Goal: Task Accomplishment & Management: Use online tool/utility

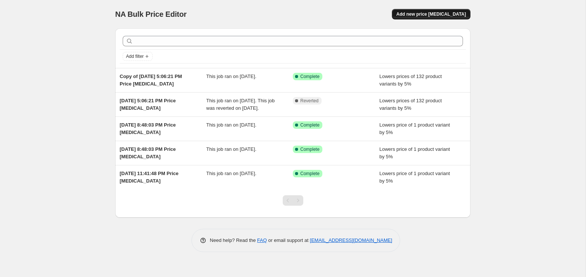
click at [429, 16] on span "Add new price [MEDICAL_DATA]" at bounding box center [431, 14] width 70 height 6
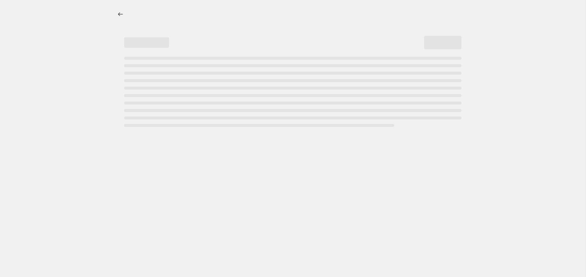
select select "percentage"
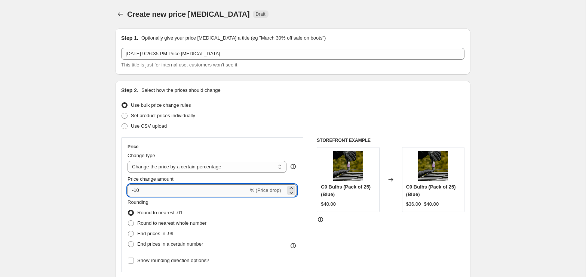
click at [220, 194] on input "-10" at bounding box center [187, 191] width 121 height 12
type input "-1"
type input "-5"
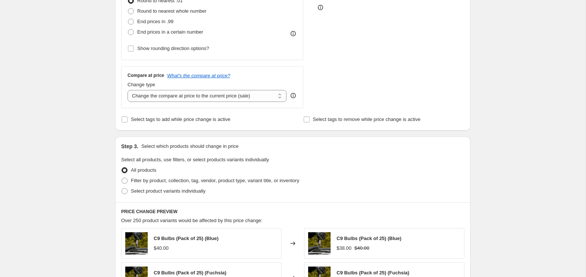
scroll to position [215, 0]
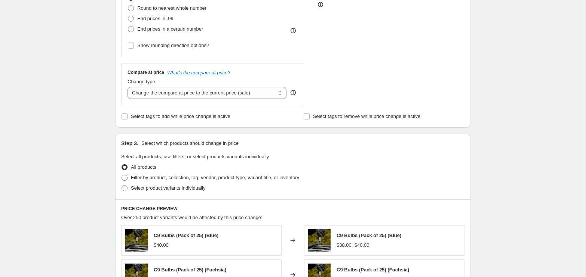
click at [164, 176] on span "Filter by product, collection, tag, vendor, product type, variant title, or inv…" at bounding box center [215, 178] width 168 height 6
click at [122, 175] on input "Filter by product, collection, tag, vendor, product type, variant title, or inv…" at bounding box center [121, 175] width 0 height 0
radio input "true"
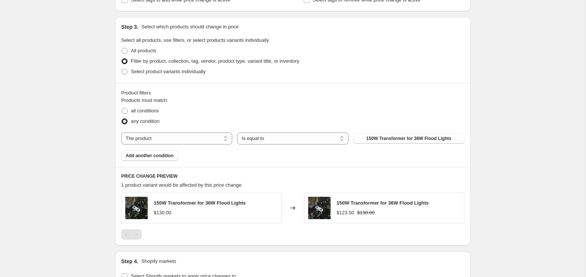
scroll to position [381, 0]
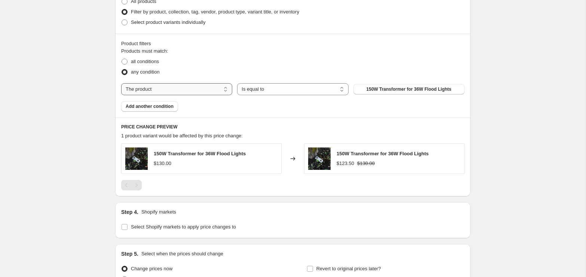
click at [196, 84] on select "The product The product's collection The product's tag The product's vendor The…" at bounding box center [176, 89] width 111 height 12
select select "tag"
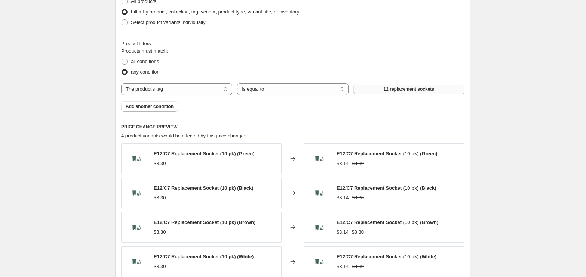
click at [399, 87] on span "12 replacement sockets" at bounding box center [408, 89] width 50 height 6
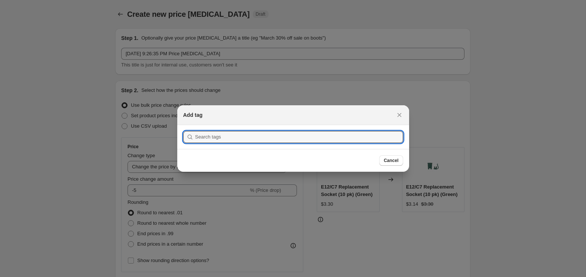
scroll to position [0, 0]
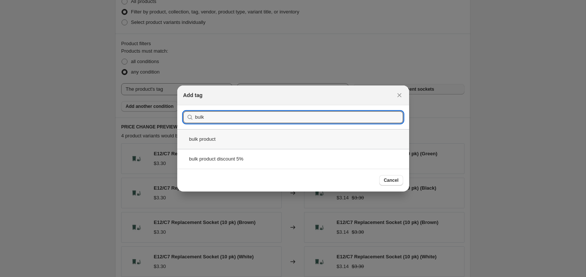
type input "bulk"
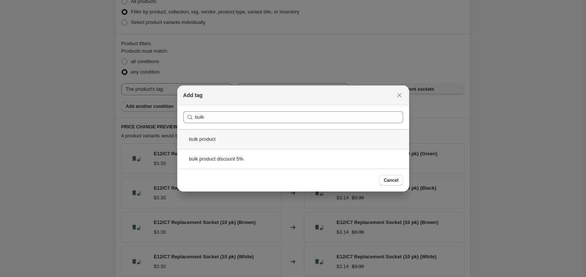
click at [278, 143] on div "bulk product" at bounding box center [293, 139] width 232 height 20
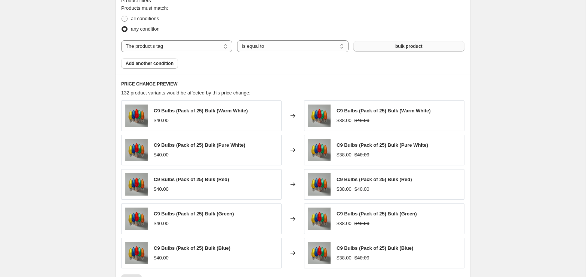
scroll to position [593, 0]
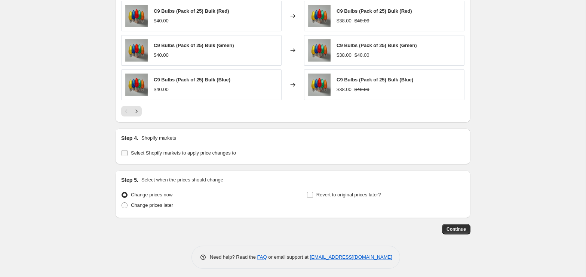
click at [140, 150] on span "Select Shopify markets to apply price changes to" at bounding box center [183, 153] width 105 height 6
click at [127, 150] on input "Select Shopify markets to apply price changes to" at bounding box center [124, 153] width 6 height 6
checkbox input "true"
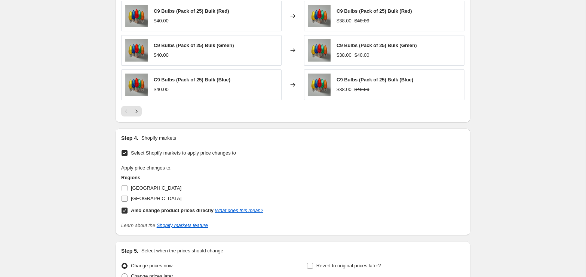
click at [134, 196] on span "[GEOGRAPHIC_DATA]" at bounding box center [156, 199] width 50 height 6
click at [127, 196] on input "[GEOGRAPHIC_DATA]" at bounding box center [124, 199] width 6 height 6
checkbox input "true"
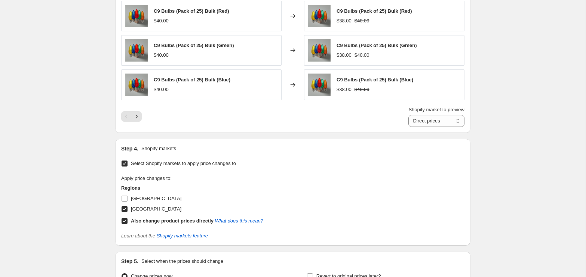
click at [132, 221] on b "Also change product prices directly" at bounding box center [172, 221] width 83 height 6
click at [127, 221] on input "Also change product prices directly What does this mean?" at bounding box center [124, 221] width 6 height 6
checkbox input "false"
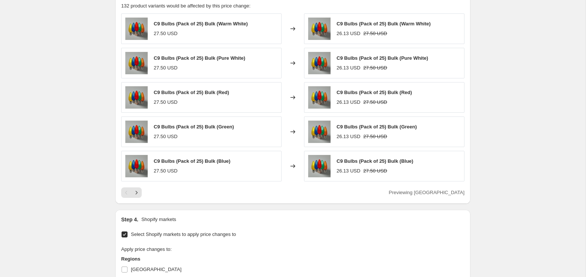
scroll to position [510, 0]
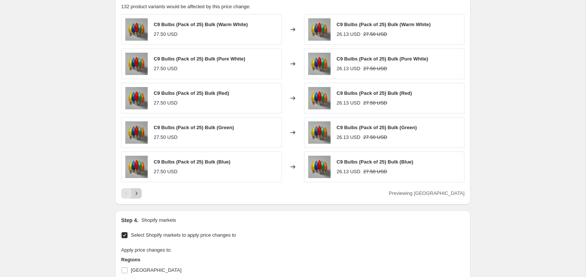
click at [135, 191] on icon "Next" at bounding box center [136, 193] width 7 height 7
click at [135, 192] on icon "Next" at bounding box center [136, 193] width 7 height 7
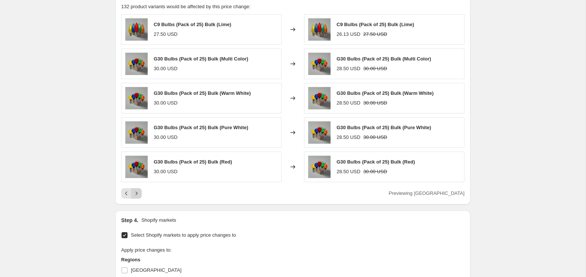
click at [135, 192] on icon "Next" at bounding box center [136, 193] width 7 height 7
click at [136, 192] on icon "Next" at bounding box center [136, 193] width 7 height 7
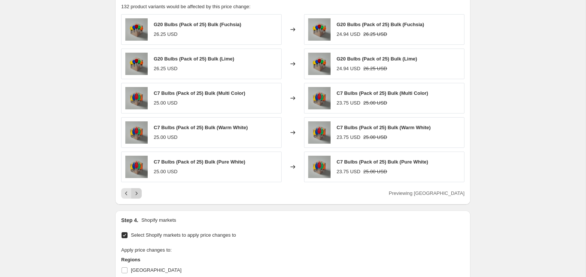
click at [136, 192] on icon "Next" at bounding box center [136, 193] width 7 height 7
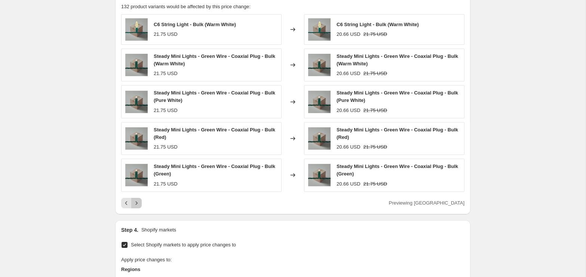
click at [136, 200] on icon "Next" at bounding box center [136, 203] width 7 height 7
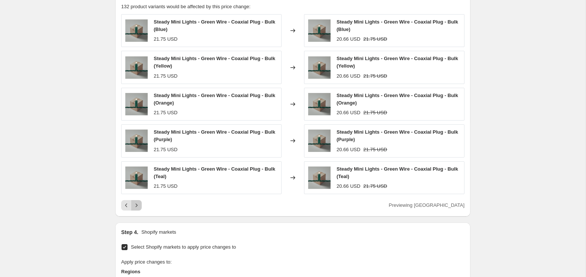
click at [136, 202] on icon "Next" at bounding box center [136, 205] width 7 height 7
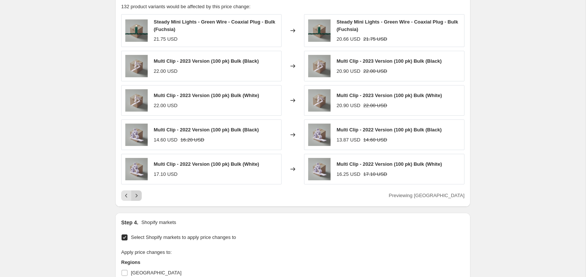
click at [136, 200] on div "PRICE CHANGE PREVIEW 132 product variants would be affected by this price chang…" at bounding box center [292, 97] width 355 height 219
click at [136, 194] on icon "Next" at bounding box center [137, 195] width 2 height 3
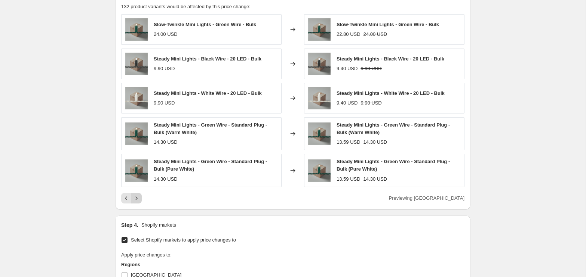
click at [136, 195] on icon "Next" at bounding box center [136, 198] width 7 height 7
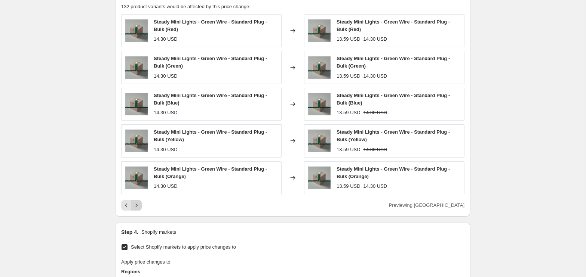
click at [137, 204] on icon "Next" at bounding box center [136, 205] width 7 height 7
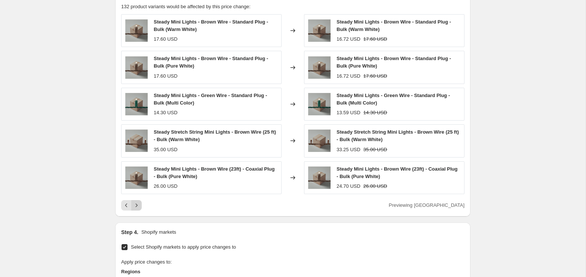
click at [137, 204] on icon "Next" at bounding box center [136, 205] width 7 height 7
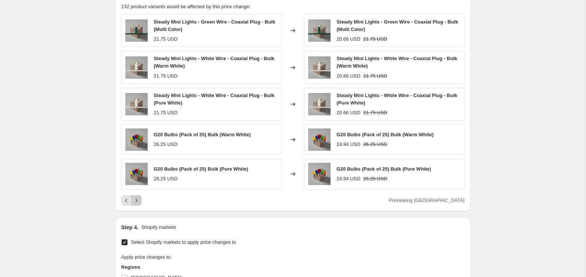
click at [138, 200] on icon "Next" at bounding box center [136, 200] width 7 height 7
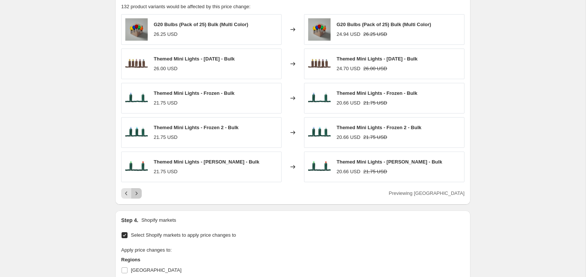
click at [139, 193] on icon "Next" at bounding box center [136, 193] width 7 height 7
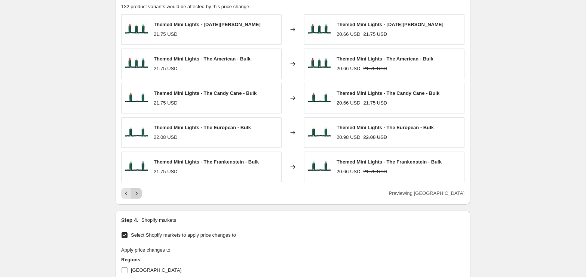
click at [139, 193] on icon "Next" at bounding box center [136, 193] width 7 height 7
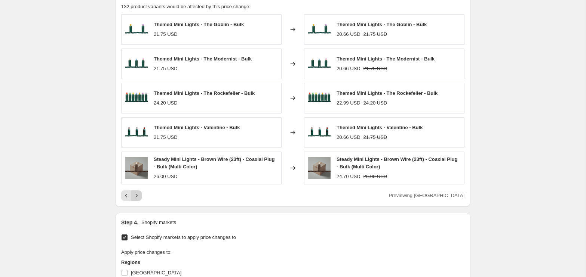
click at [139, 193] on icon "Next" at bounding box center [136, 195] width 7 height 7
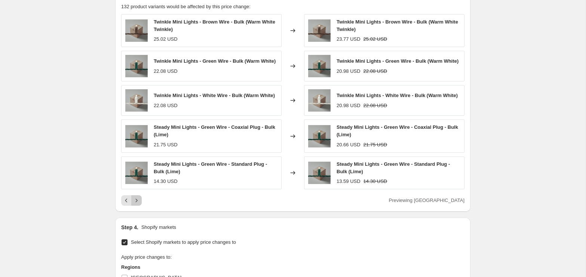
click at [138, 204] on icon "Next" at bounding box center [136, 200] width 7 height 7
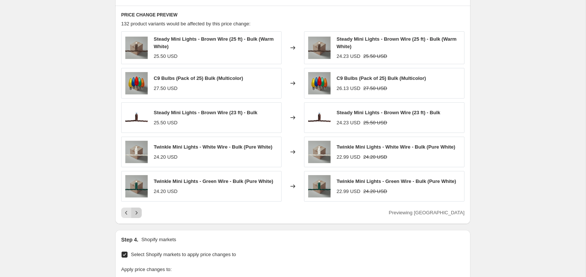
scroll to position [494, 0]
click at [141, 215] on button "Next" at bounding box center [136, 212] width 10 height 10
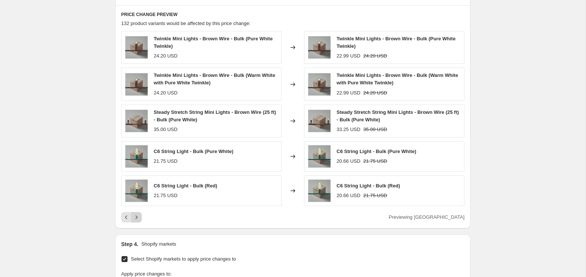
click at [141, 215] on button "Next" at bounding box center [136, 217] width 10 height 10
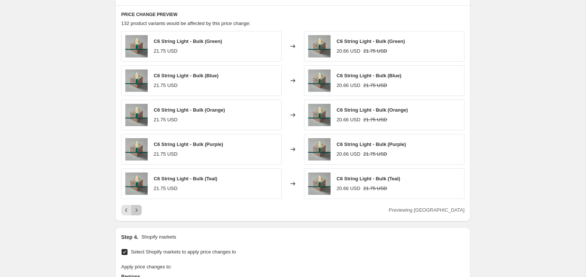
click at [138, 212] on button "Next" at bounding box center [136, 210] width 10 height 10
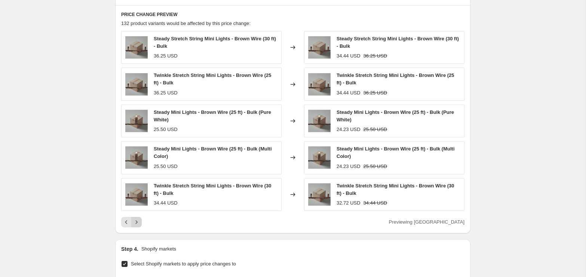
click at [136, 220] on icon "Next" at bounding box center [136, 222] width 7 height 7
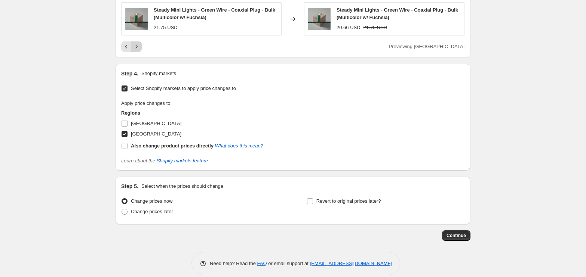
scroll to position [552, 0]
click at [452, 233] on span "Continue" at bounding box center [455, 235] width 19 height 6
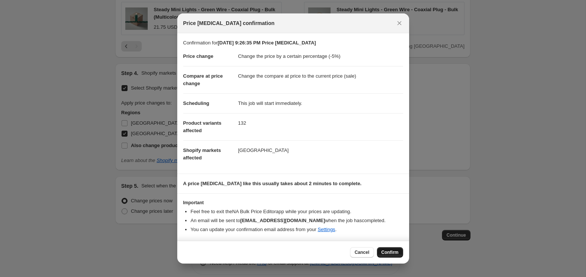
click at [386, 250] on span "Confirm" at bounding box center [389, 253] width 17 height 6
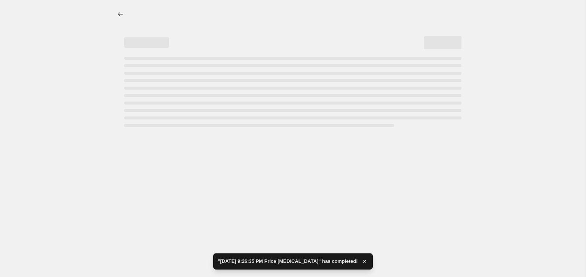
select select "percentage"
select select "tag"
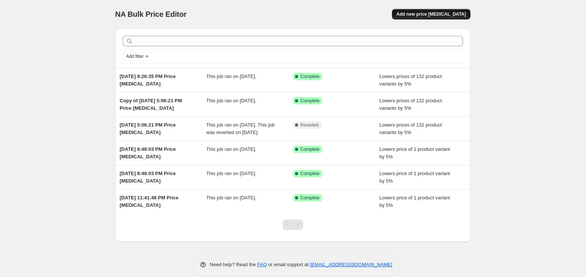
click at [435, 10] on button "Add new price [MEDICAL_DATA]" at bounding box center [431, 14] width 78 height 10
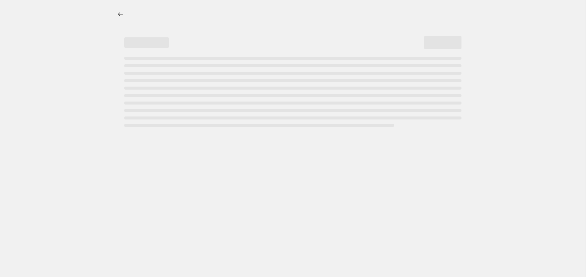
select select "percentage"
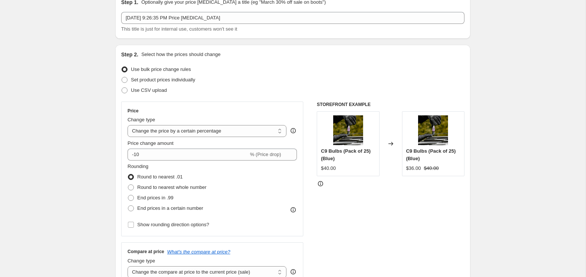
scroll to position [55, 0]
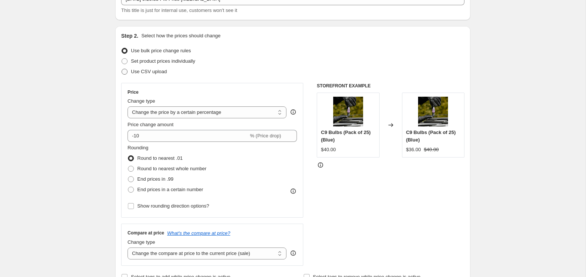
click at [155, 74] on span "Use CSV upload" at bounding box center [149, 72] width 36 height 6
click at [122, 69] on input "Use CSV upload" at bounding box center [121, 69] width 0 height 0
radio input "true"
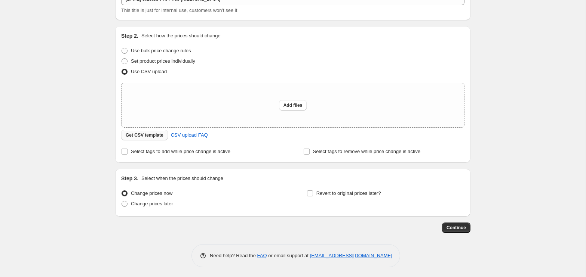
click at [158, 137] on span "Get CSV template" at bounding box center [145, 135] width 38 height 6
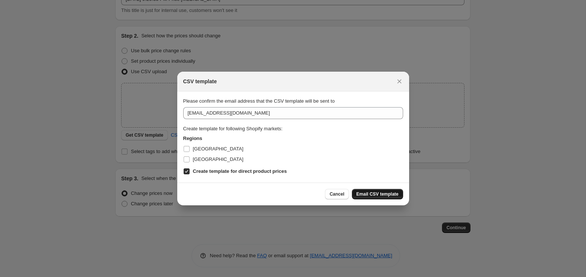
click at [362, 195] on span "Email CSV template" at bounding box center [377, 194] width 42 height 6
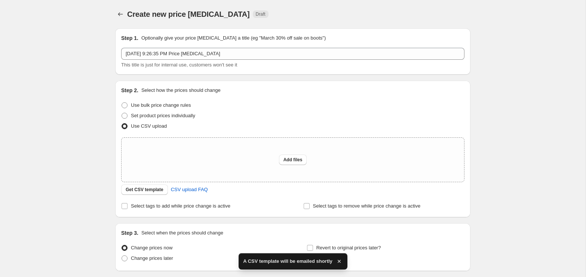
scroll to position [55, 0]
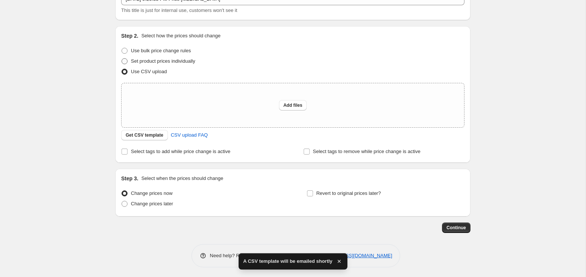
click at [153, 61] on span "Set product prices individually" at bounding box center [163, 61] width 64 height 6
click at [122, 59] on input "Set product prices individually" at bounding box center [121, 58] width 0 height 0
radio input "true"
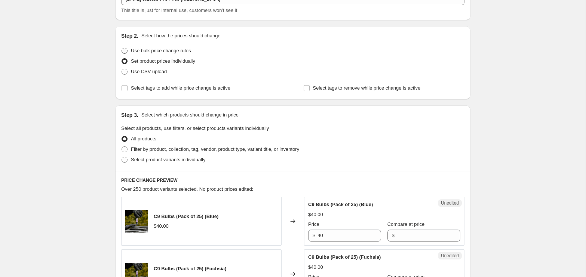
click at [149, 52] on span "Use bulk price change rules" at bounding box center [161, 51] width 60 height 6
click at [122, 48] on input "Use bulk price change rules" at bounding box center [121, 48] width 0 height 0
radio input "true"
select select "percentage"
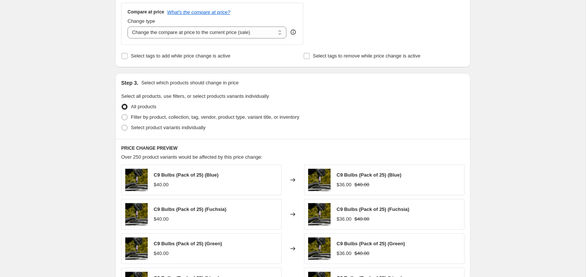
scroll to position [166, 0]
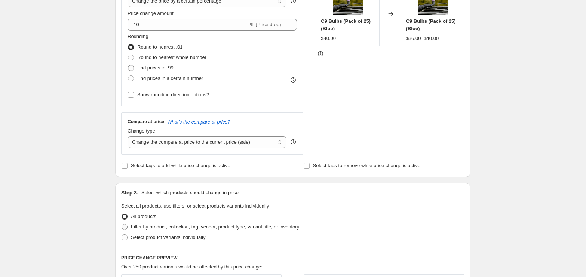
click at [180, 226] on span "Filter by product, collection, tag, vendor, product type, variant title, or inv…" at bounding box center [215, 227] width 168 height 6
click at [122, 225] on input "Filter by product, collection, tag, vendor, product type, variant title, or inv…" at bounding box center [121, 224] width 0 height 0
radio input "true"
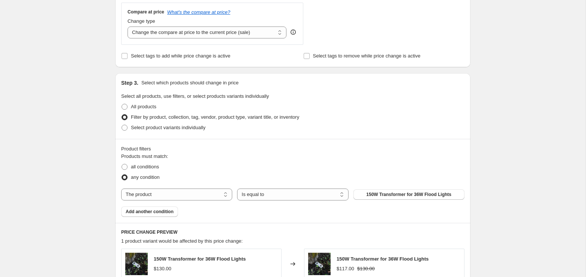
scroll to position [337, 0]
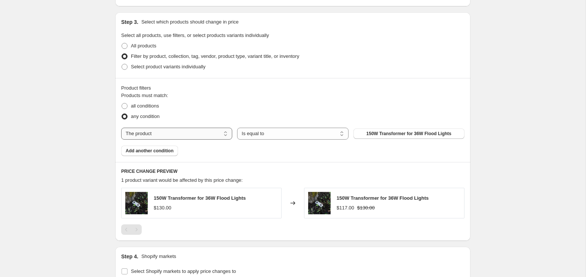
click at [165, 132] on select "The product The product's collection The product's tag The product's vendor The…" at bounding box center [176, 134] width 111 height 12
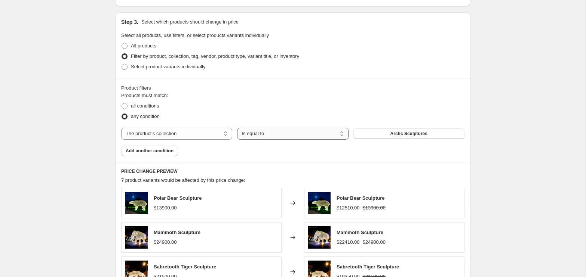
click at [256, 137] on select "Is equal to Is not equal to" at bounding box center [292, 134] width 111 height 12
click at [207, 134] on select "The product The product's collection The product's tag The product's vendor The…" at bounding box center [176, 134] width 111 height 12
select select "title"
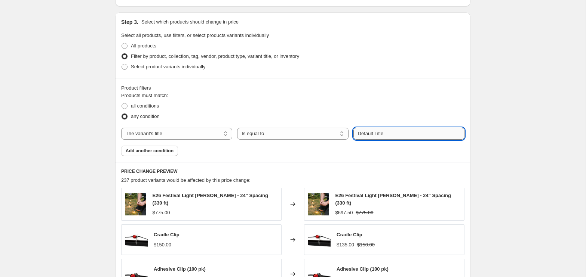
click at [417, 132] on input "Default Title" at bounding box center [408, 134] width 111 height 12
click at [402, 146] on div "Products must match: all conditions any condition The product The product's col…" at bounding box center [292, 124] width 343 height 64
click at [197, 130] on select "The product The product's collection The product's tag The product's vendor The…" at bounding box center [176, 134] width 111 height 12
